Goal: Check status: Check status

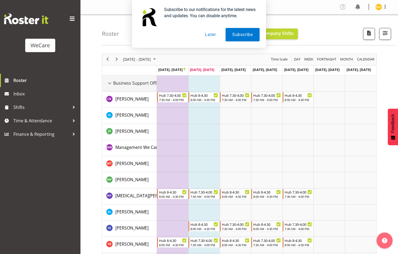
click at [110, 84] on div "Business Support Office resource" at bounding box center [109, 83] width 7 height 7
click at [111, 83] on div "Business Support Office resource" at bounding box center [109, 83] width 7 height 7
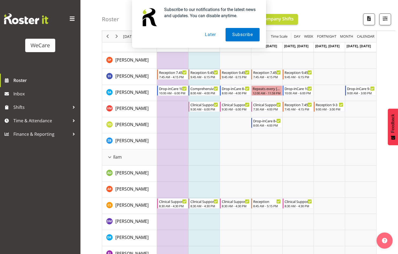
scroll to position [322, 0]
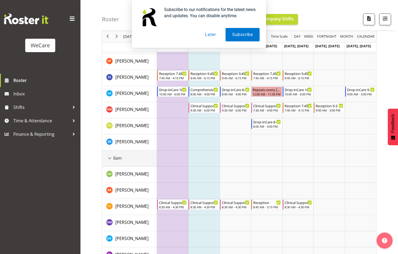
click at [135, 159] on div "Ilam" at bounding box center [131, 158] width 50 height 6
drag, startPoint x: 108, startPoint y: 158, endPoint x: 119, endPoint y: 157, distance: 11.0
click at [108, 158] on div "Ilam resource" at bounding box center [109, 158] width 7 height 7
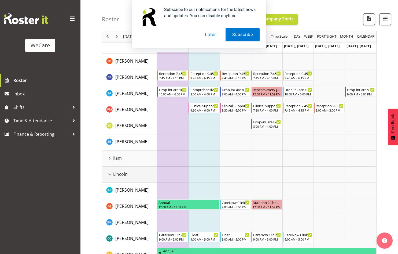
click at [110, 176] on div "Lincoln resource" at bounding box center [109, 174] width 7 height 7
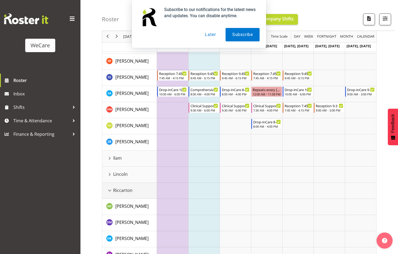
click at [108, 187] on div "Riccarton resource" at bounding box center [109, 190] width 7 height 7
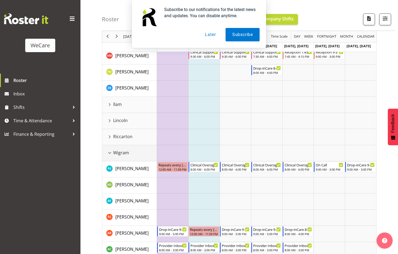
click at [107, 151] on div "Wigram resource" at bounding box center [109, 152] width 7 height 7
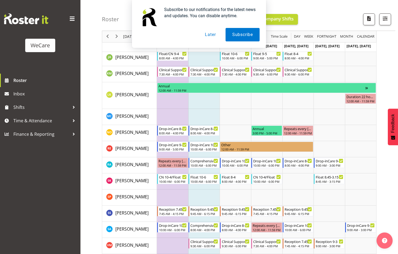
scroll to position [134, 0]
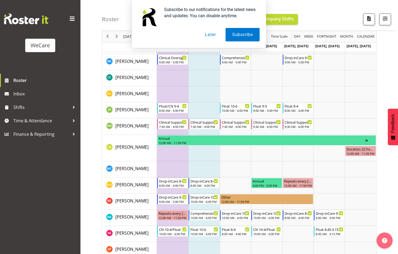
click at [117, 34] on div "Subscribe to our notifications for the latest news and updates. You can disable…" at bounding box center [199, 24] width 398 height 48
click at [206, 36] on button "Later" at bounding box center [210, 34] width 24 height 13
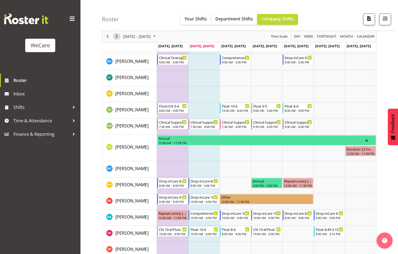
click at [118, 38] on span "Next" at bounding box center [117, 36] width 6 height 7
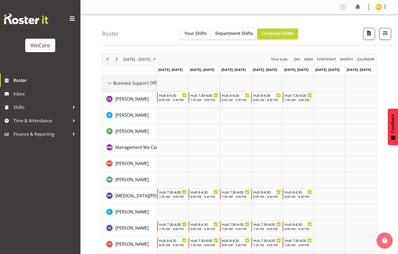
click at [111, 83] on div "Business Support Office resource" at bounding box center [109, 83] width 7 height 7
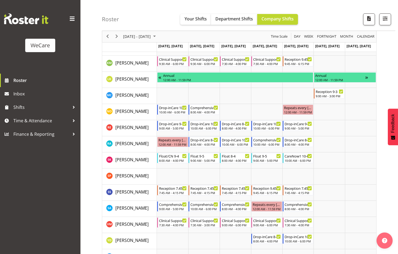
scroll to position [215, 0]
